Goal: Task Accomplishment & Management: Complete application form

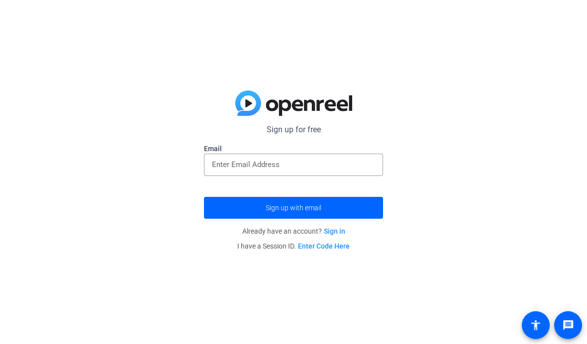
click at [344, 165] on input "email" at bounding box center [293, 165] width 163 height 12
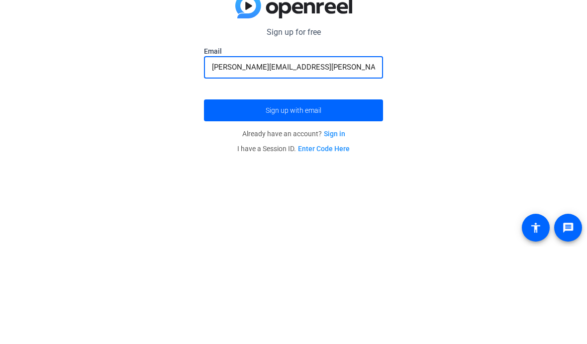
type input "[PERSON_NAME][EMAIL_ADDRESS][PERSON_NAME][DOMAIN_NAME]"
click at [351, 196] on span "submit" at bounding box center [293, 208] width 179 height 24
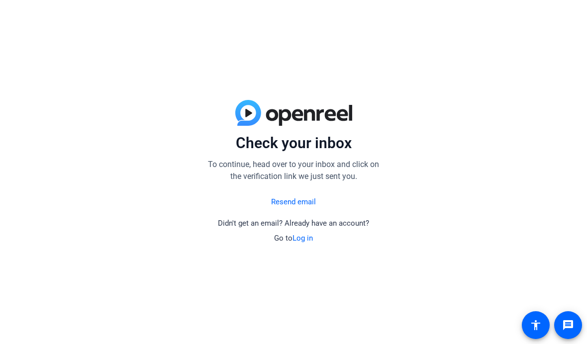
click at [305, 240] on link "Log in" at bounding box center [303, 238] width 20 height 9
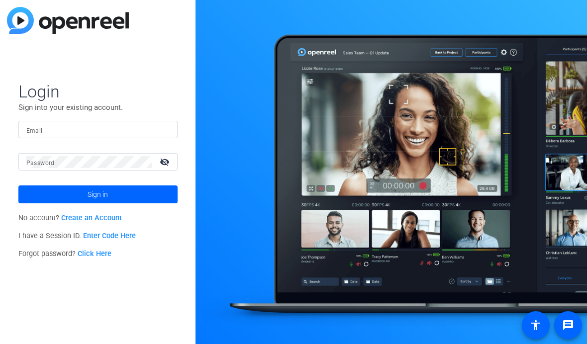
click at [44, 133] on input "Email" at bounding box center [97, 130] width 143 height 12
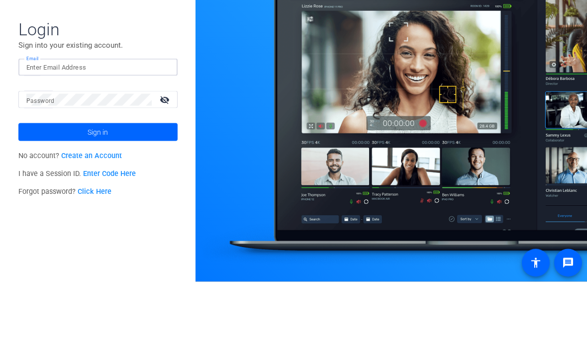
click at [50, 183] on span at bounding box center [97, 195] width 159 height 24
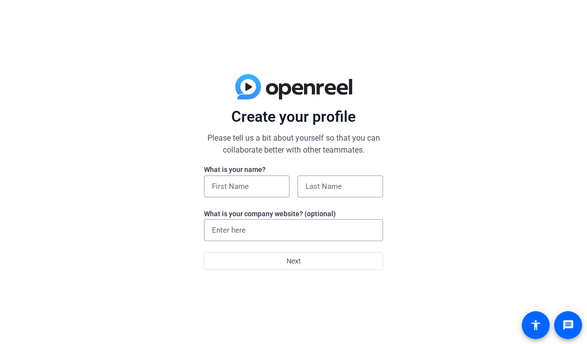
click at [232, 189] on input at bounding box center [247, 187] width 70 height 12
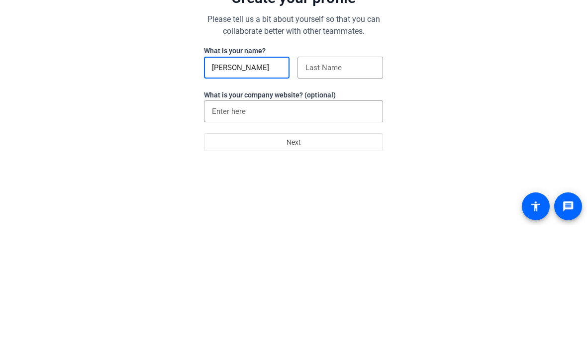
type input "[PERSON_NAME]"
click at [345, 181] on input at bounding box center [341, 187] width 70 height 12
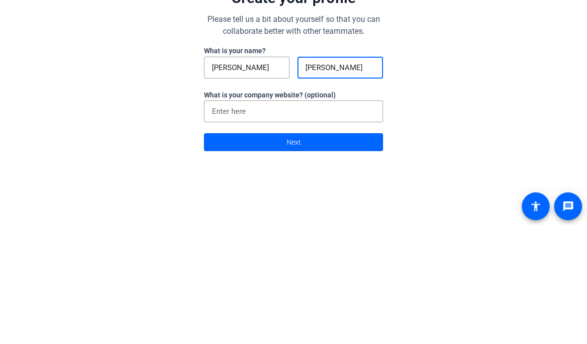
type input "[PERSON_NAME]"
click at [347, 224] on input at bounding box center [293, 230] width 163 height 12
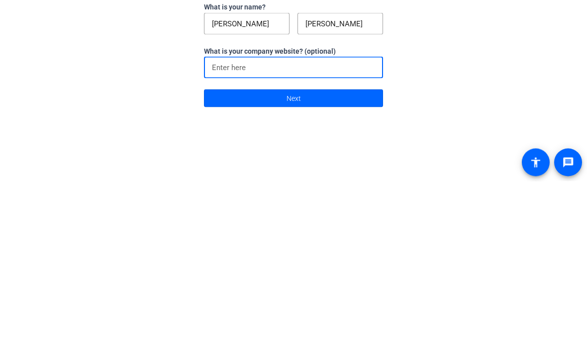
click at [371, 249] on span at bounding box center [294, 261] width 178 height 24
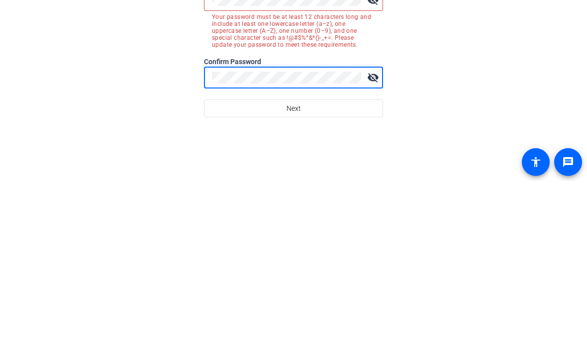
click at [359, 260] on span at bounding box center [294, 272] width 178 height 24
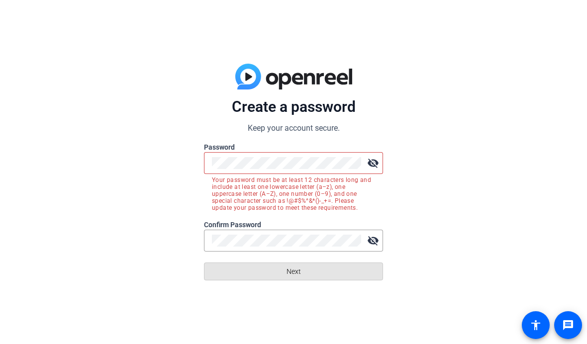
click at [353, 271] on span at bounding box center [294, 272] width 178 height 24
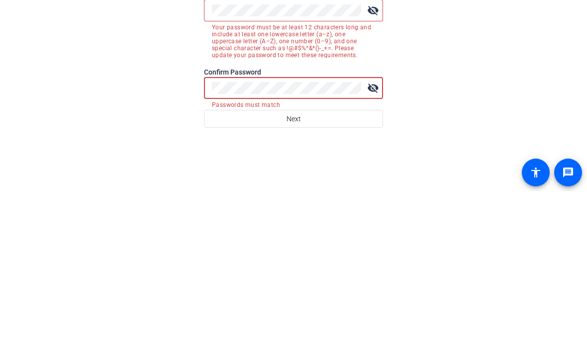
click at [294, 263] on button "Next" at bounding box center [293, 272] width 179 height 18
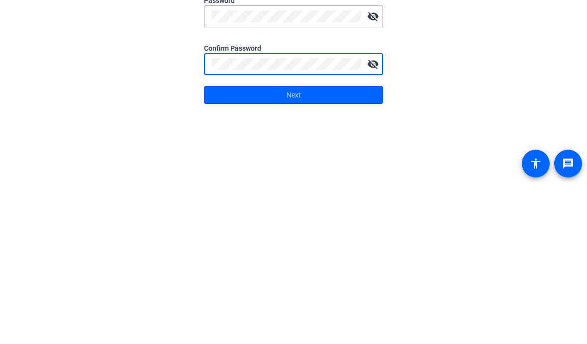
click at [360, 245] on span at bounding box center [294, 257] width 178 height 24
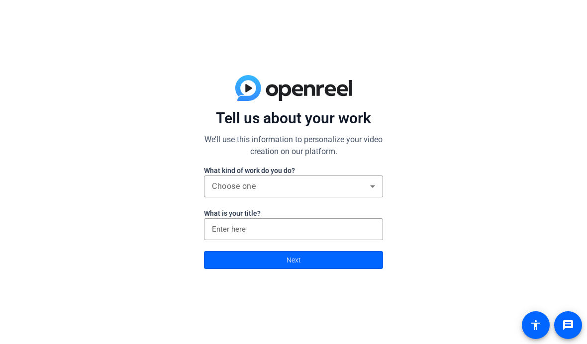
click at [376, 187] on icon at bounding box center [373, 187] width 12 height 12
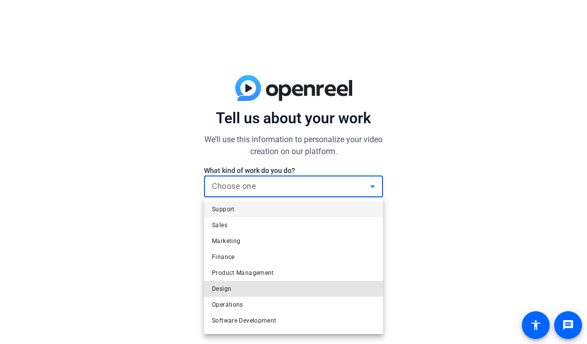
click at [336, 286] on mat-option "Design" at bounding box center [293, 289] width 179 height 16
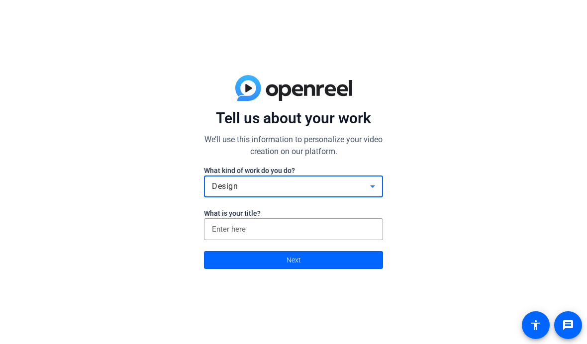
click at [357, 226] on input at bounding box center [293, 229] width 163 height 12
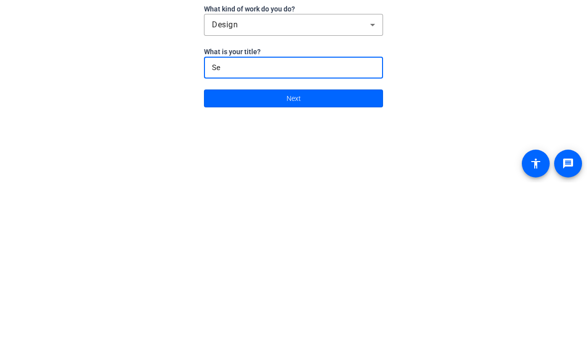
type input "S"
type input "Sleeper"
click at [350, 248] on span at bounding box center [294, 260] width 178 height 24
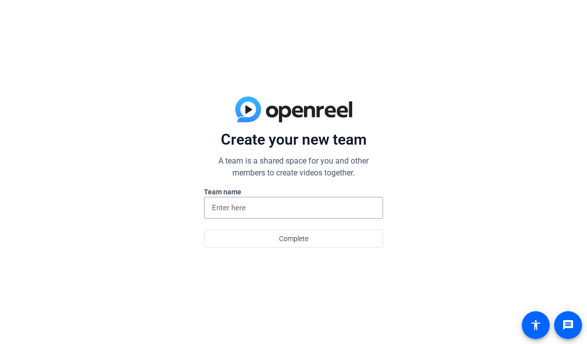
click at [356, 211] on input at bounding box center [293, 208] width 163 height 12
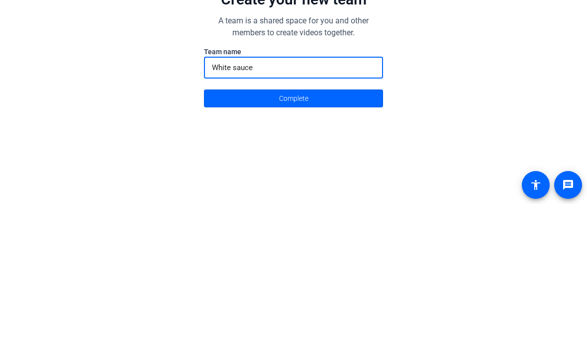
type input "White sauce"
click at [356, 227] on span at bounding box center [294, 239] width 178 height 24
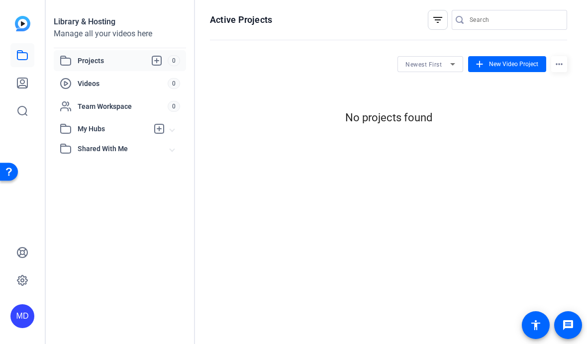
click at [89, 87] on span "Videos" at bounding box center [123, 84] width 90 height 10
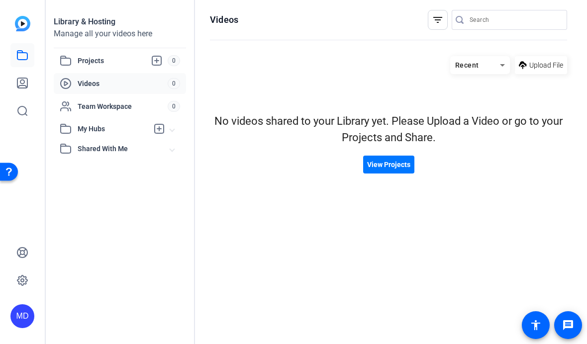
click at [402, 165] on span "View Projects" at bounding box center [388, 165] width 43 height 10
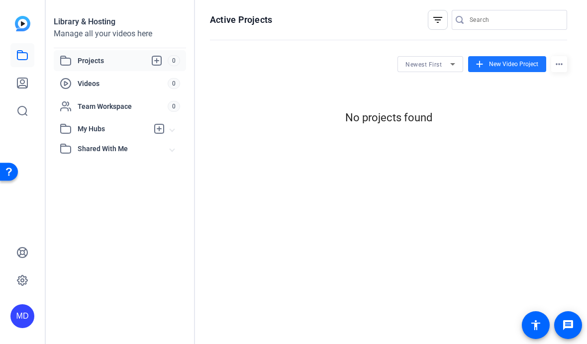
click at [511, 67] on span "New Video Project" at bounding box center [513, 64] width 49 height 9
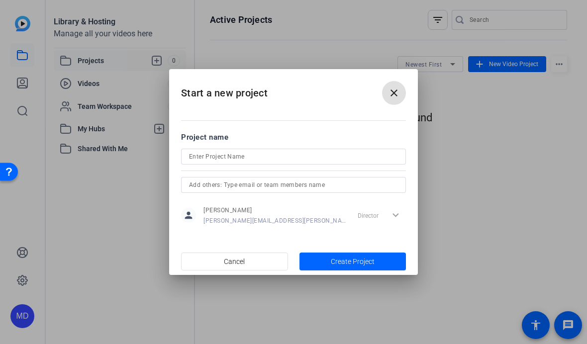
click at [378, 158] on input at bounding box center [293, 157] width 209 height 12
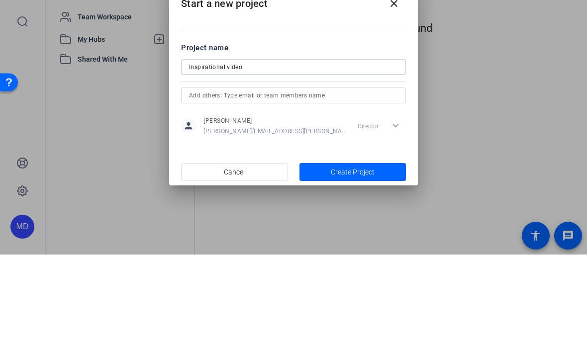
type input "Inspirational video"
click at [362, 179] on input "text" at bounding box center [293, 185] width 209 height 12
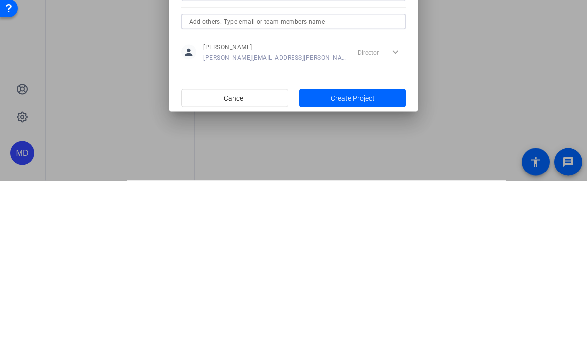
click at [386, 250] on span "button" at bounding box center [353, 262] width 107 height 24
